Goal: Find specific page/section

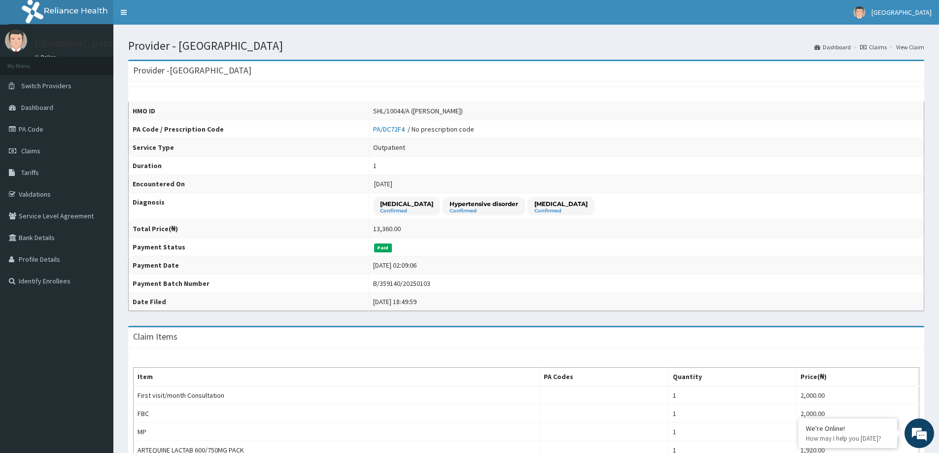
click at [874, 51] on link "Claims" at bounding box center [873, 47] width 27 height 8
